Goal: Information Seeking & Learning: Understand process/instructions

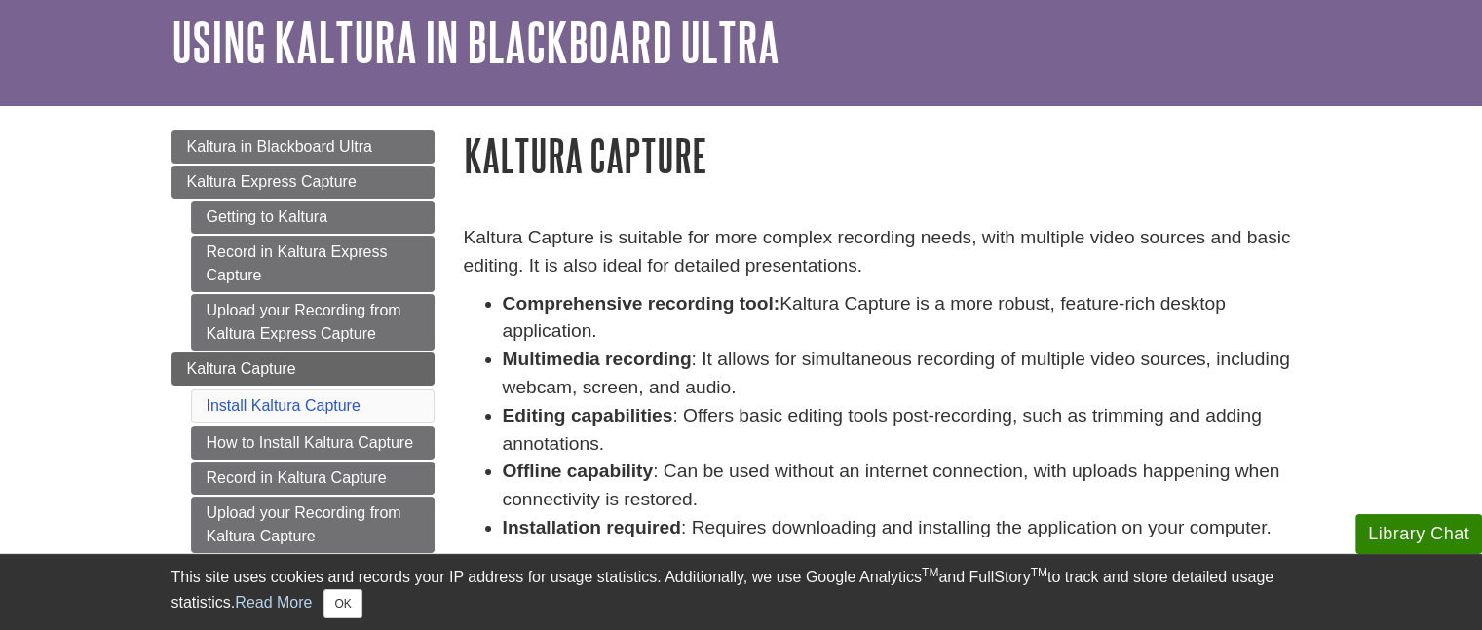
scroll to position [470, 0]
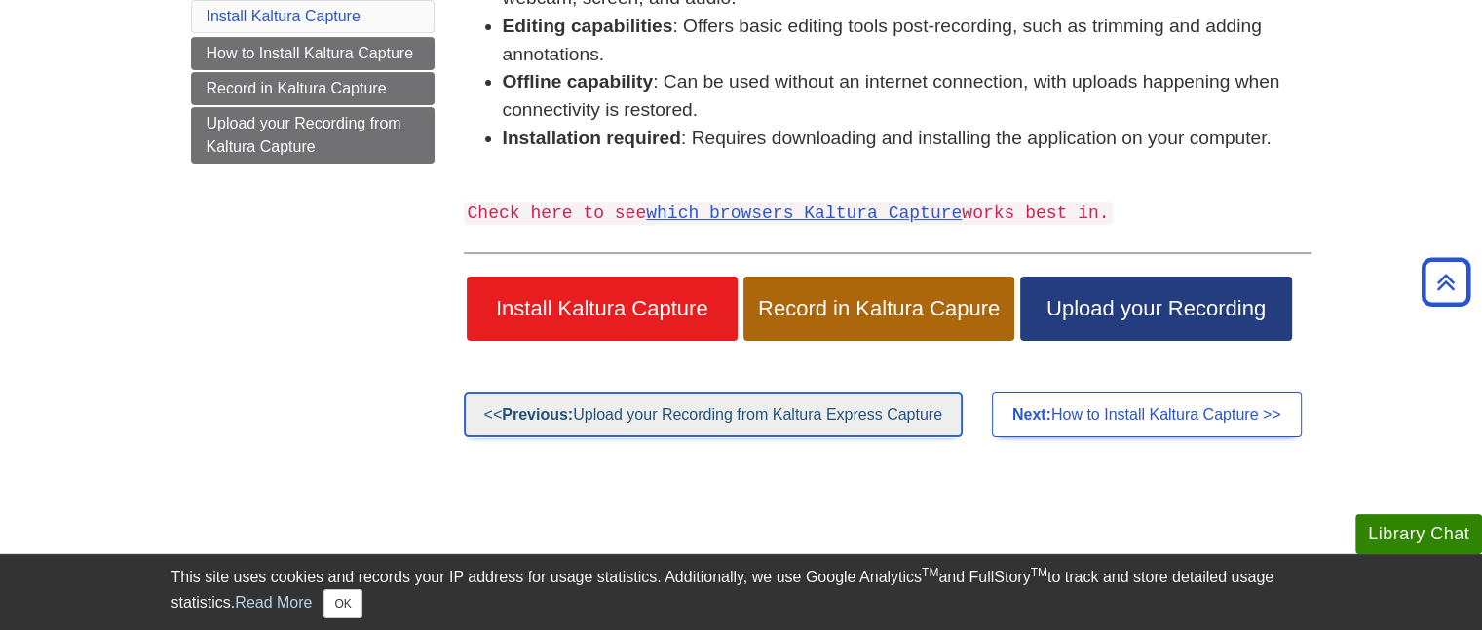
click at [683, 410] on link "<< Previous: Upload your Recording from Kaltura Express Capture" at bounding box center [713, 415] width 499 height 45
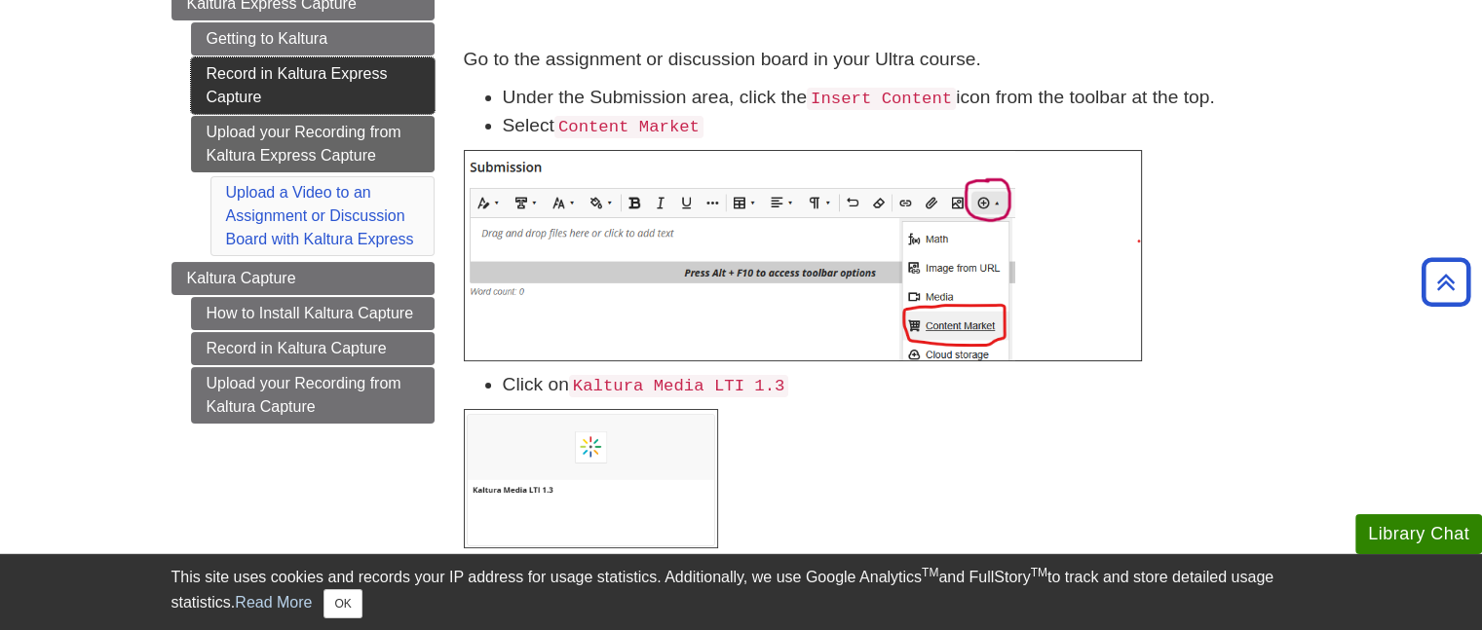
scroll to position [130, 0]
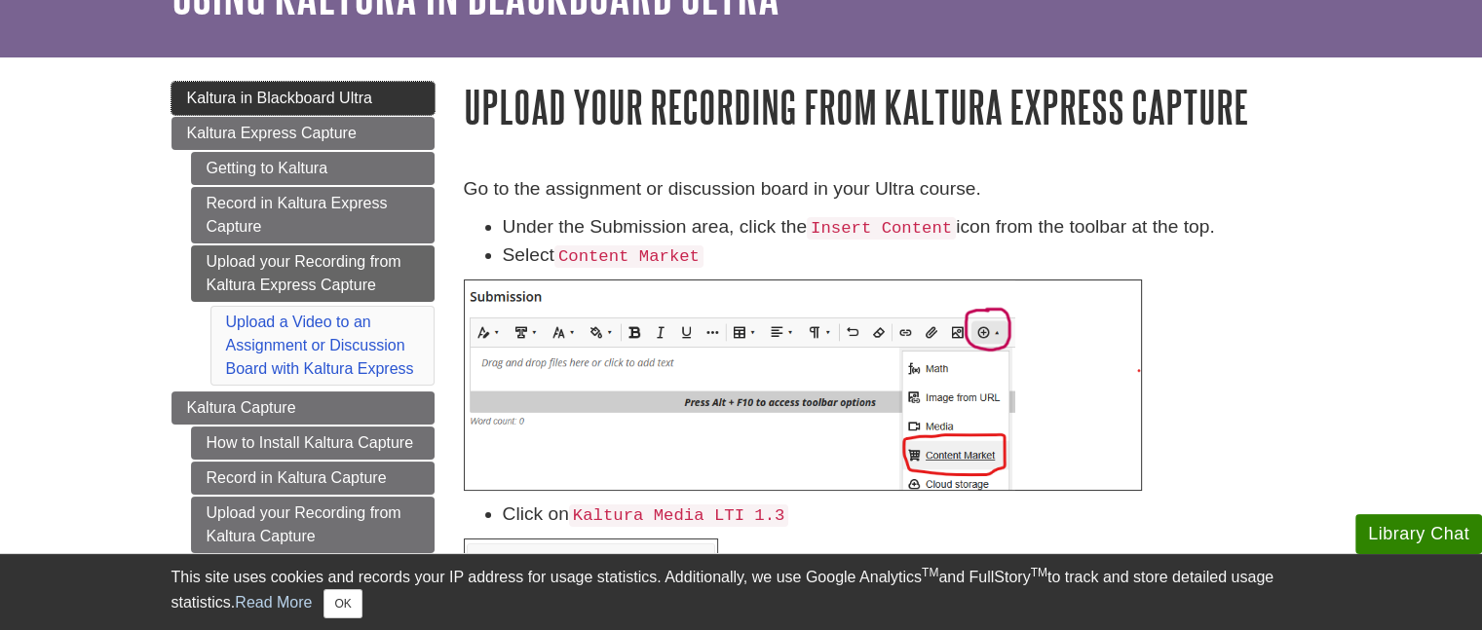
click at [255, 95] on span "Kaltura in Blackboard Ultra" at bounding box center [279, 98] width 185 height 17
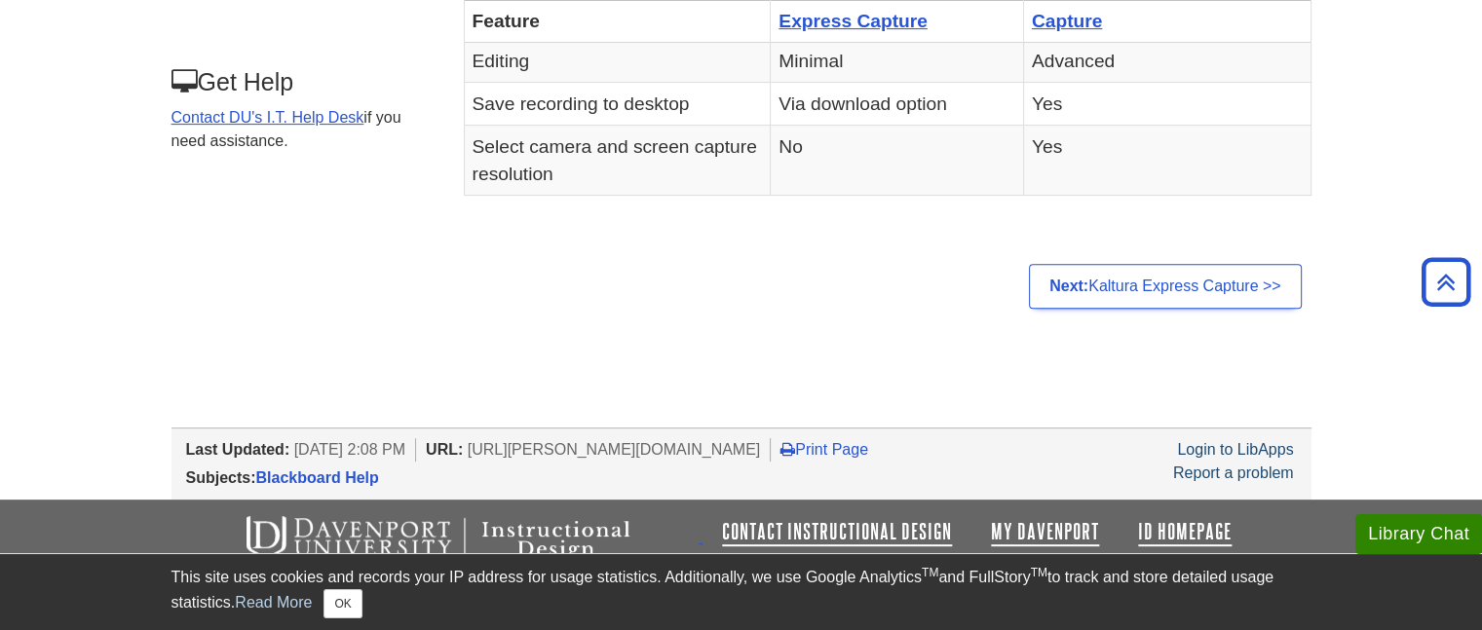
scroll to position [604, 0]
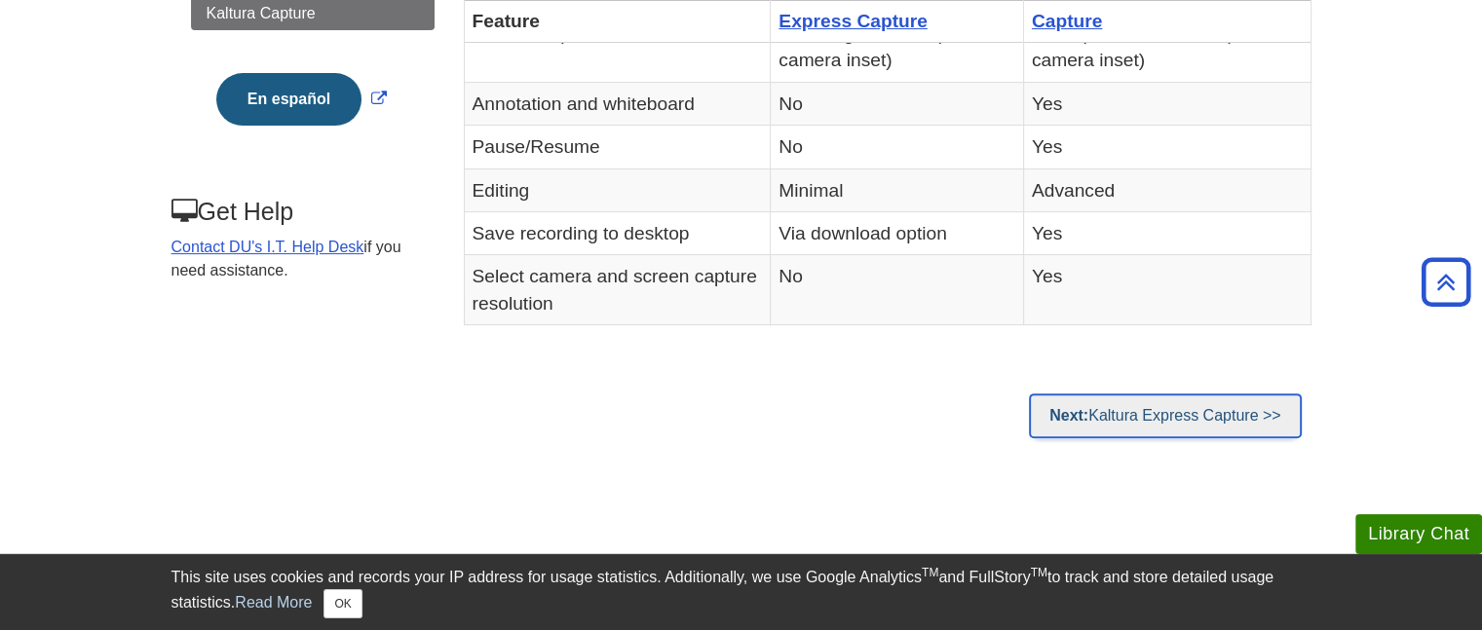
click at [1248, 415] on link "Next: Kaltura Express Capture >>" at bounding box center [1165, 416] width 272 height 45
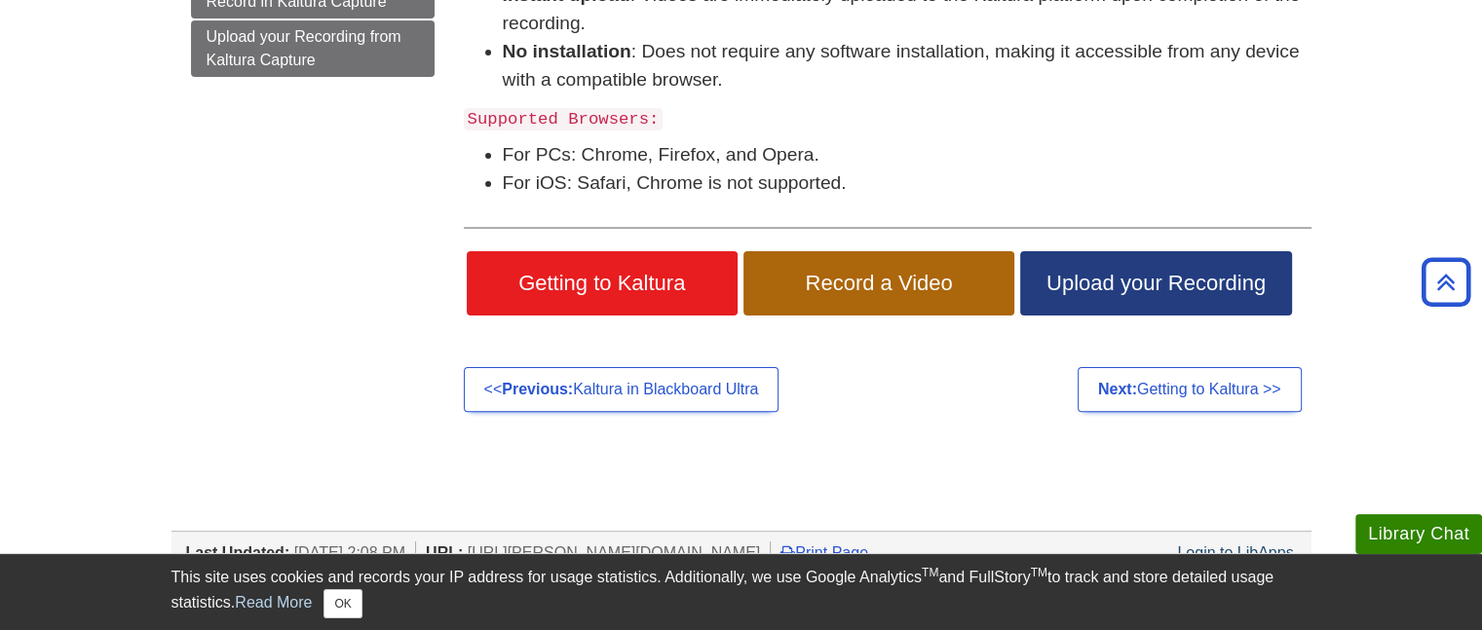
scroll to position [519, 0]
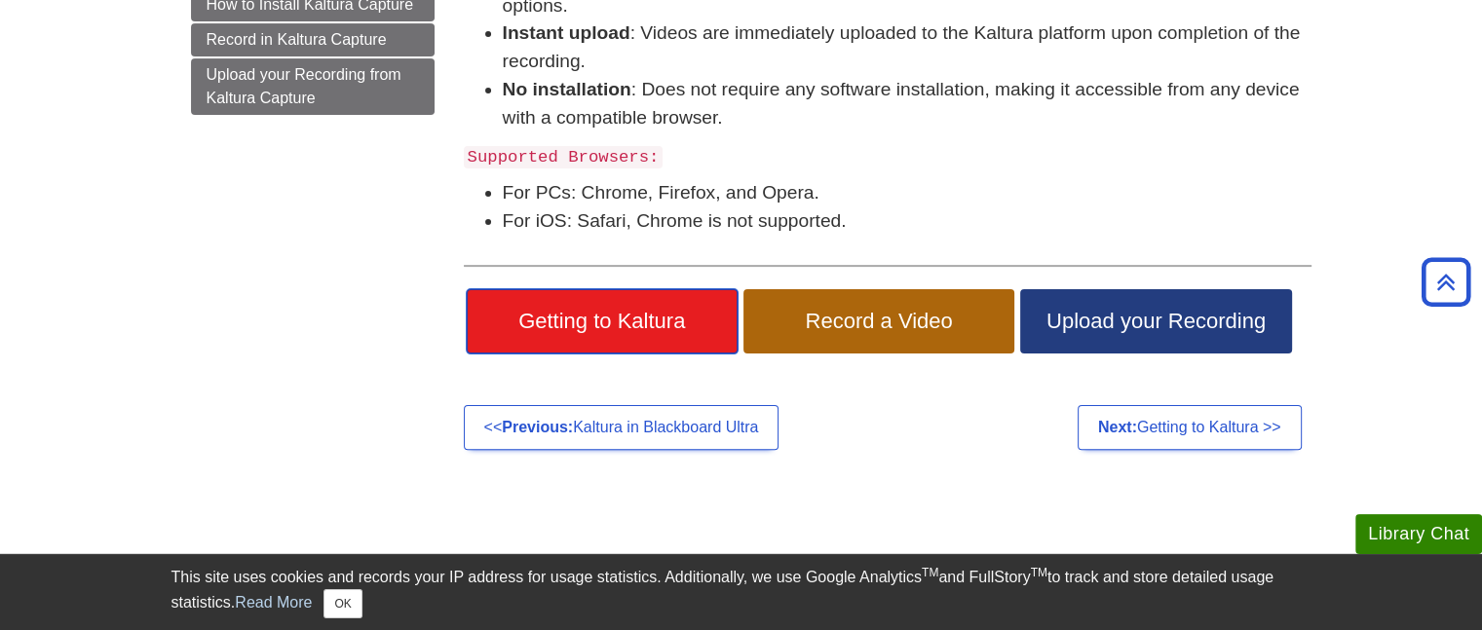
click at [638, 322] on span "Getting to Kaltura" at bounding box center [602, 321] width 242 height 25
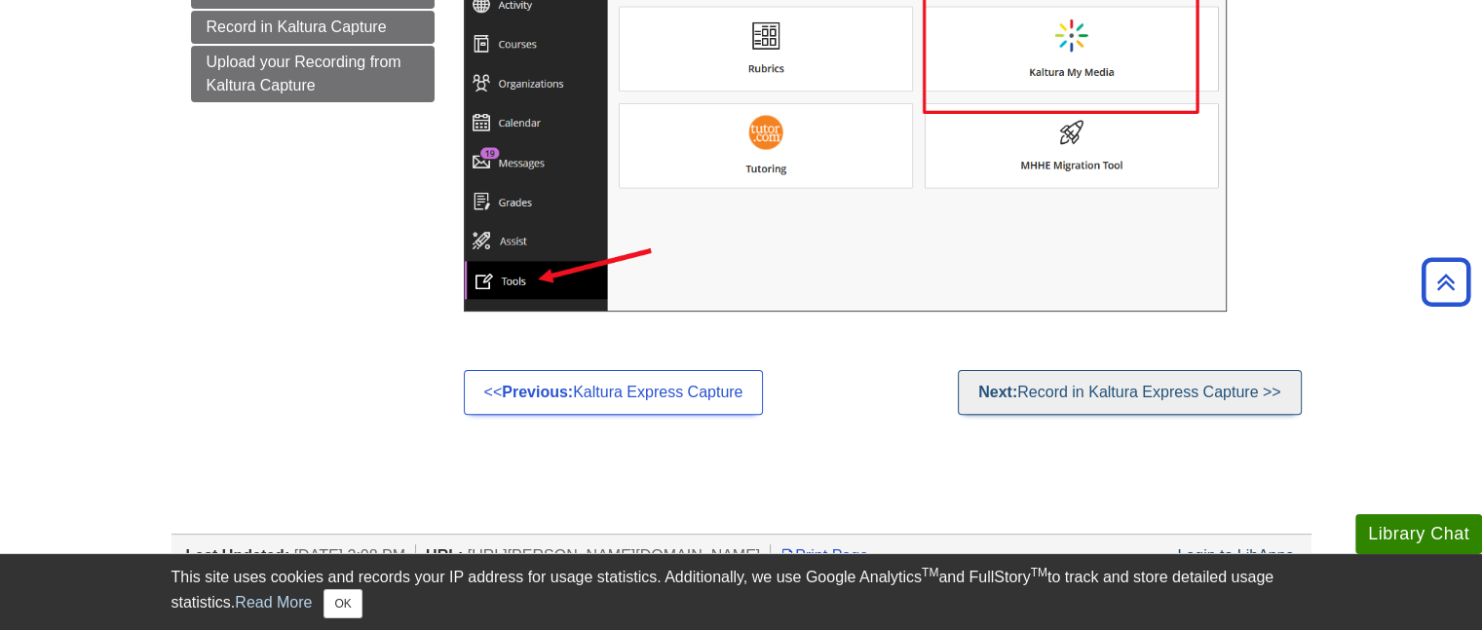
scroll to position [510, 0]
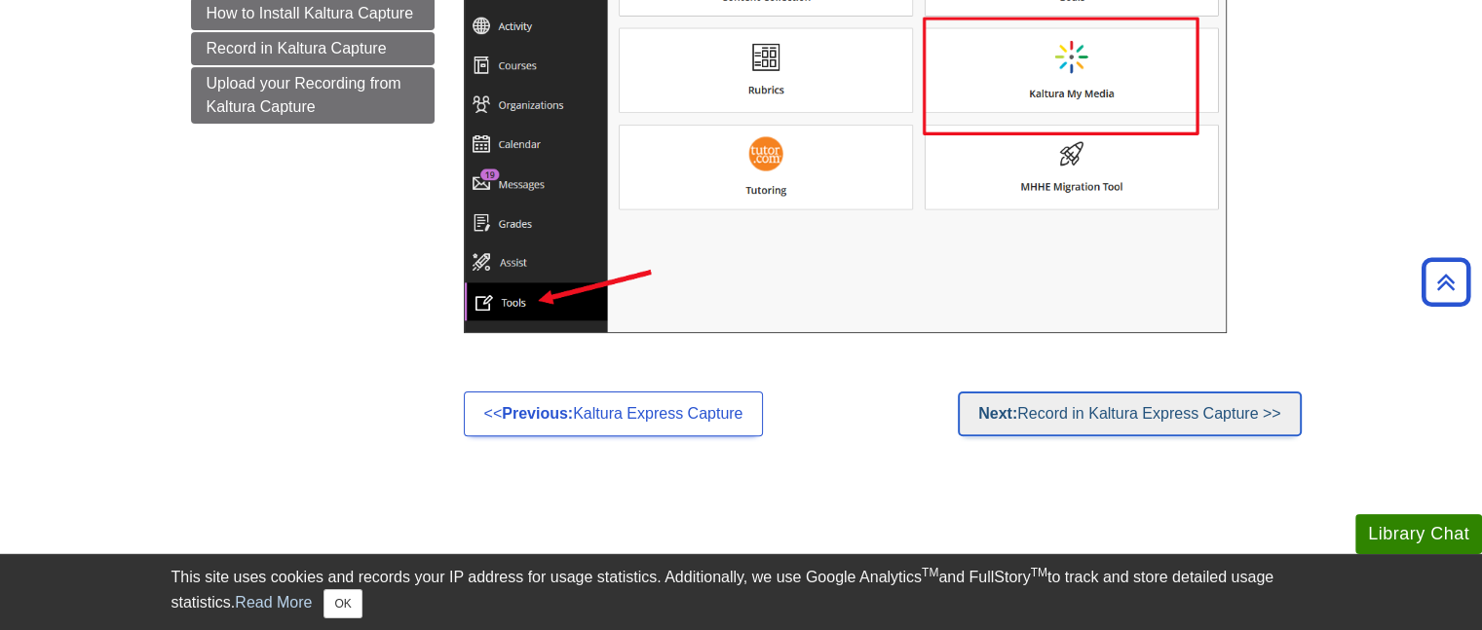
click at [1165, 420] on link "Next: Record in Kaltura Express Capture >>" at bounding box center [1128, 414] width 343 height 45
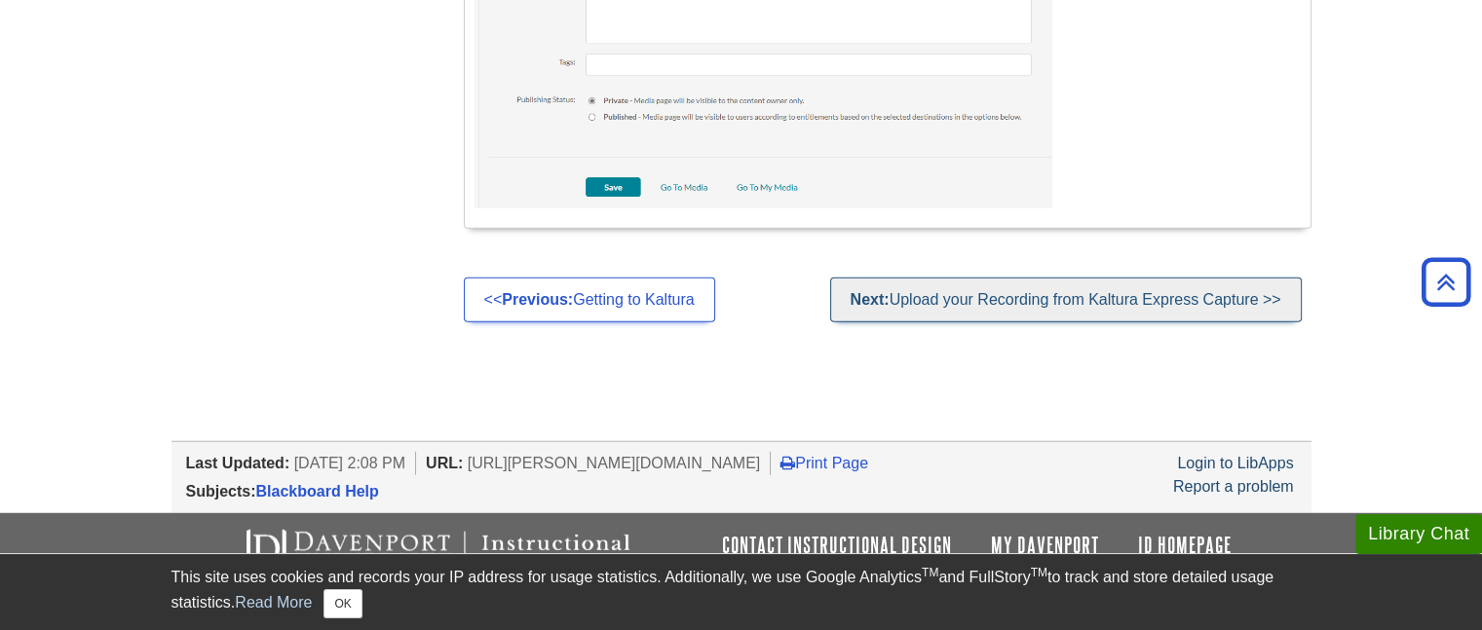
scroll to position [5136, 0]
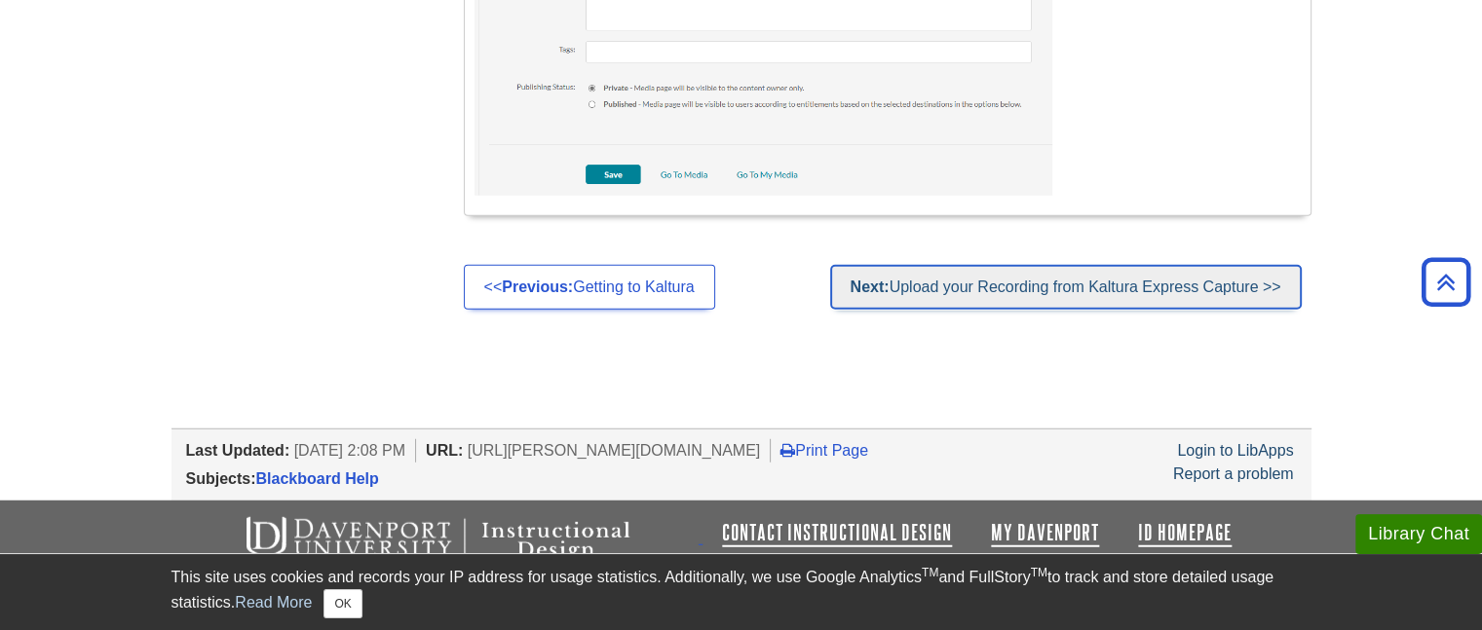
click at [1187, 292] on link "Next: Upload your Recording from Kaltura Express Capture >>" at bounding box center [1065, 287] width 471 height 45
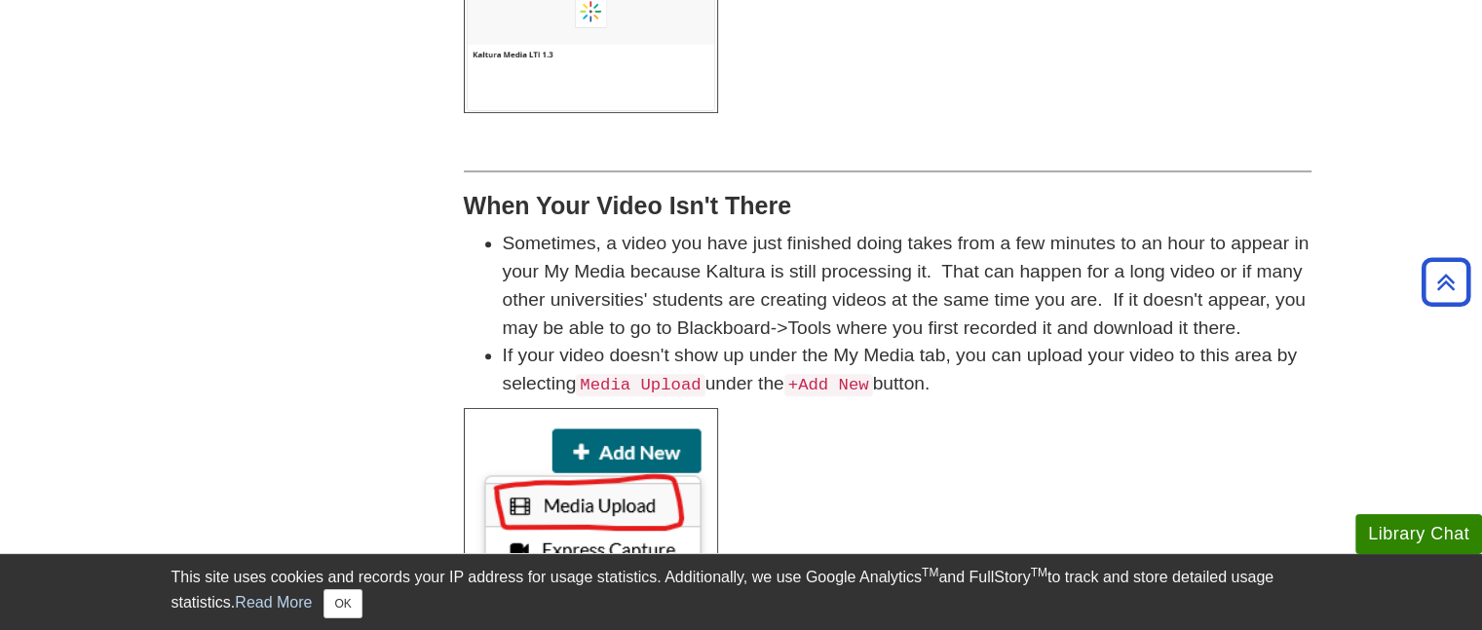
scroll to position [390, 0]
